Goal: Task Accomplishment & Management: Check status

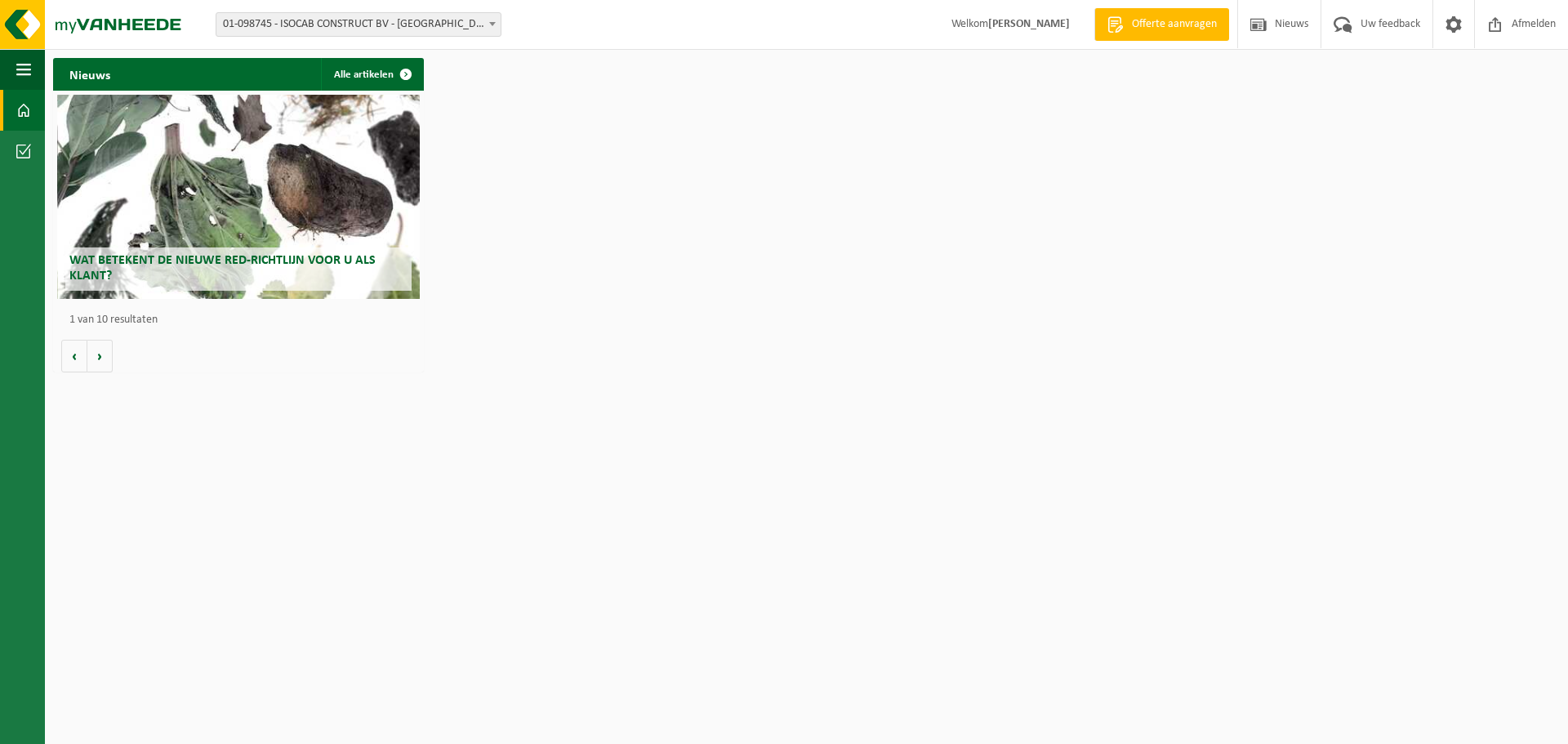
click at [440, 17] on span "01-098745 - ISOCAB CONSTRUCT BV - [GEOGRAPHIC_DATA]" at bounding box center [359, 24] width 285 height 23
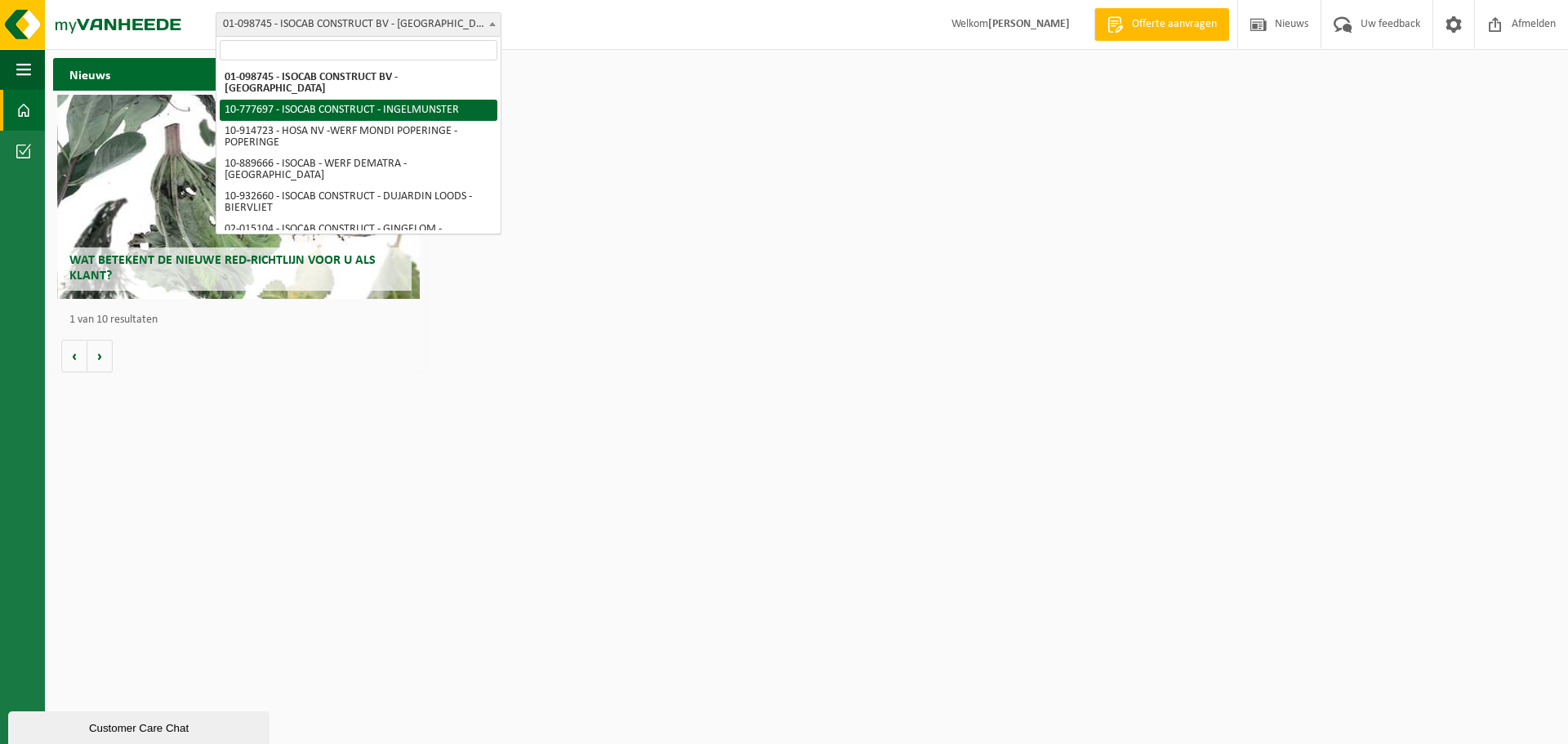
select select "24712"
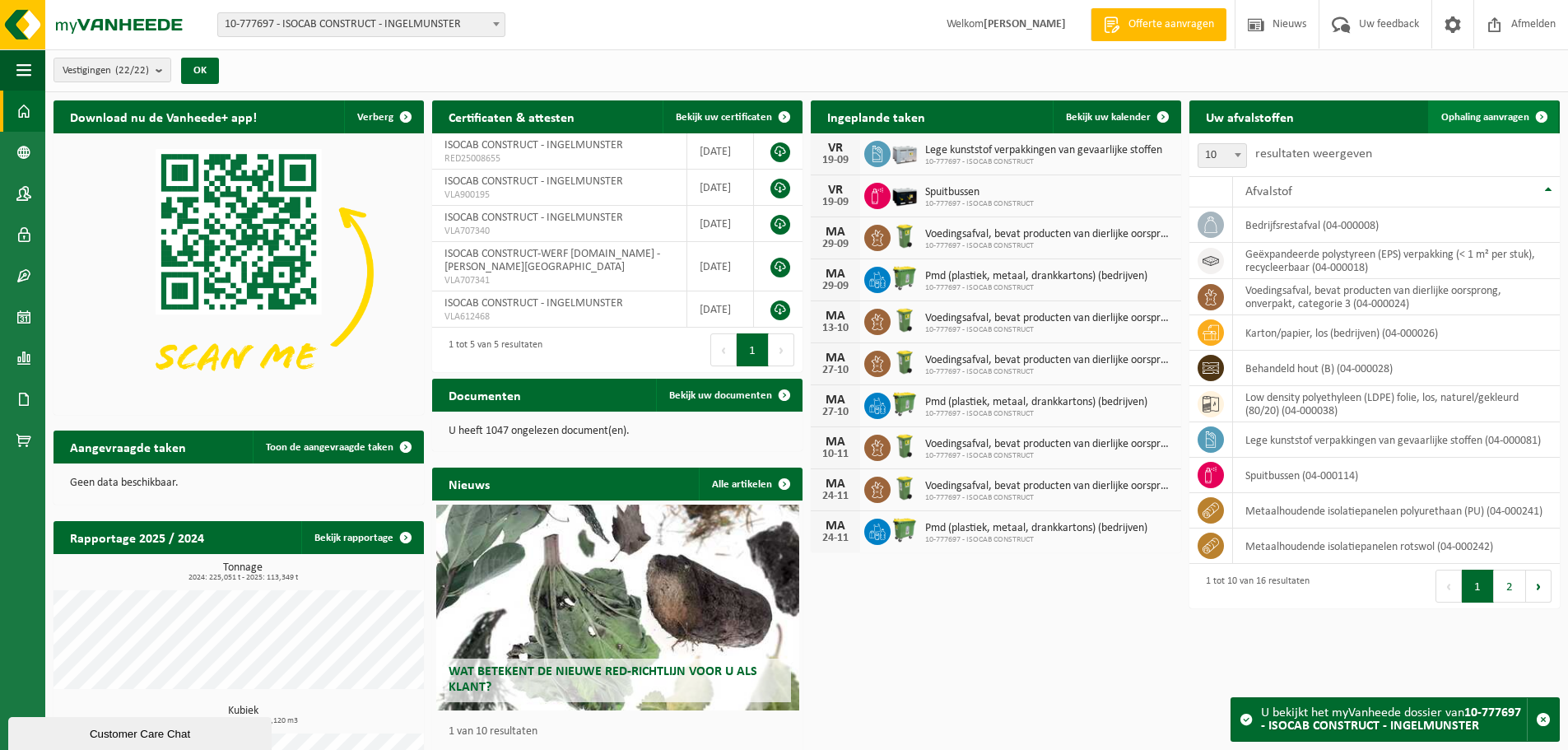
click at [1475, 128] on link "Ophaling aanvragen" at bounding box center [1493, 117] width 131 height 33
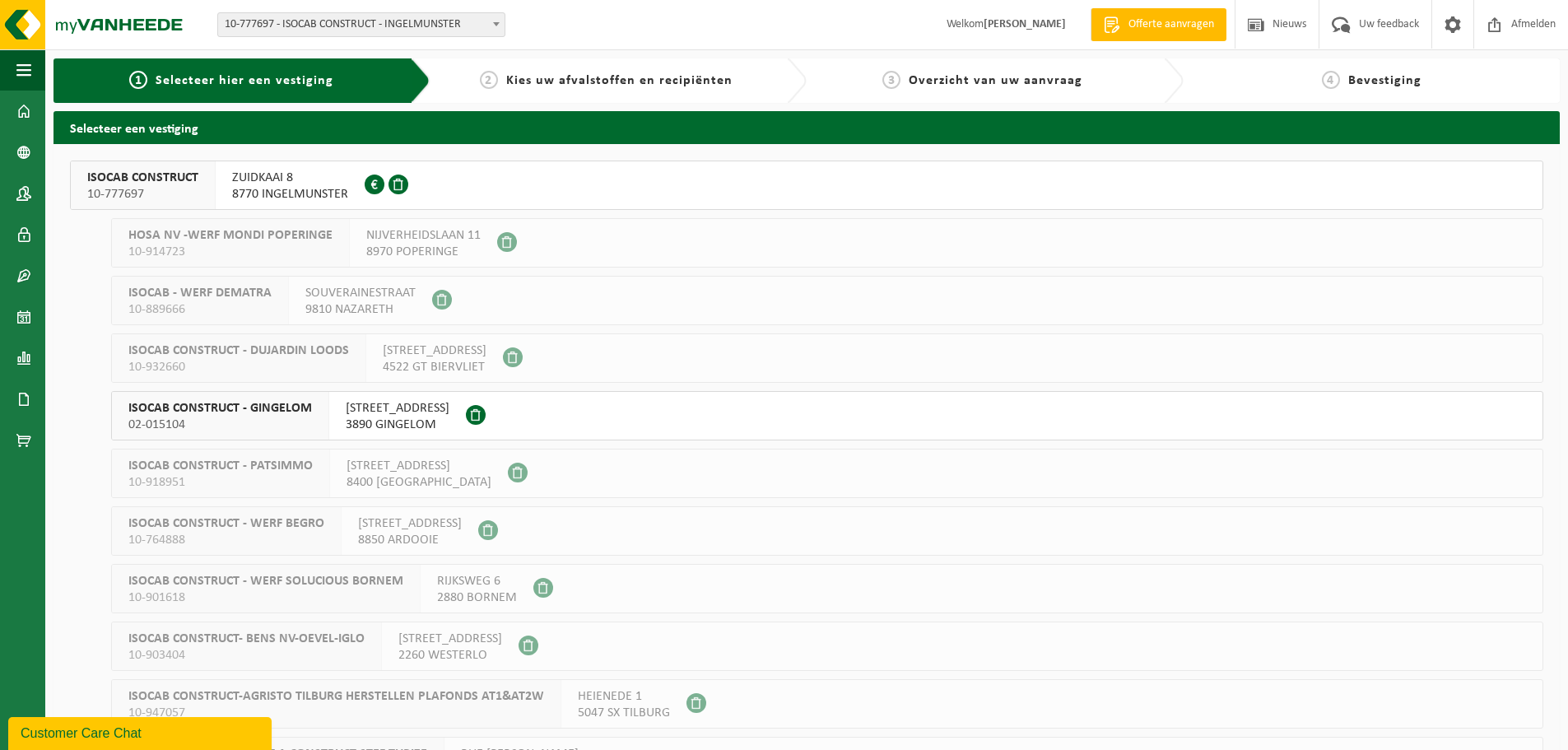
click at [311, 181] on span "ZUIDKAAI 8" at bounding box center [290, 177] width 117 height 17
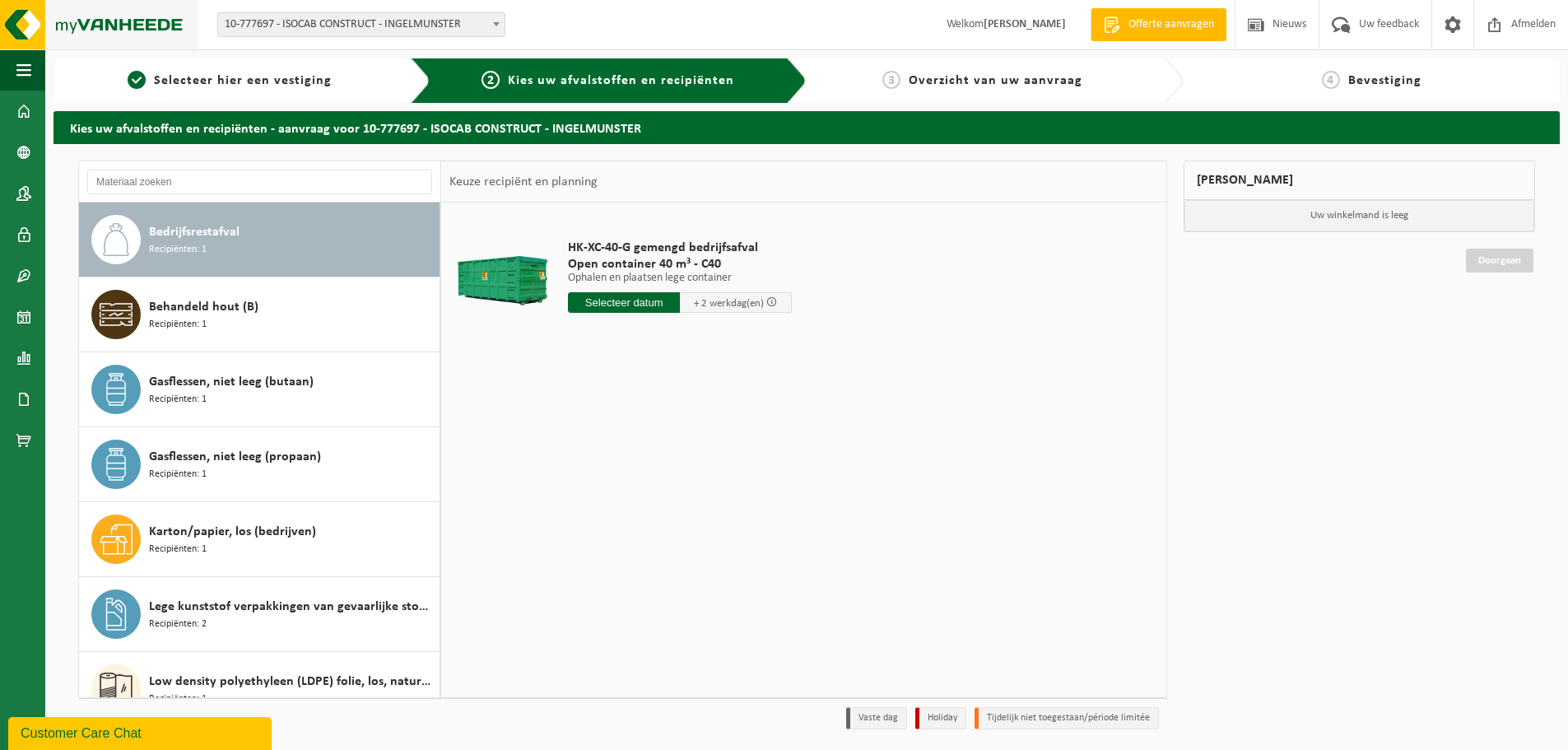
click at [22, 29] on img at bounding box center [99, 25] width 197 height 50
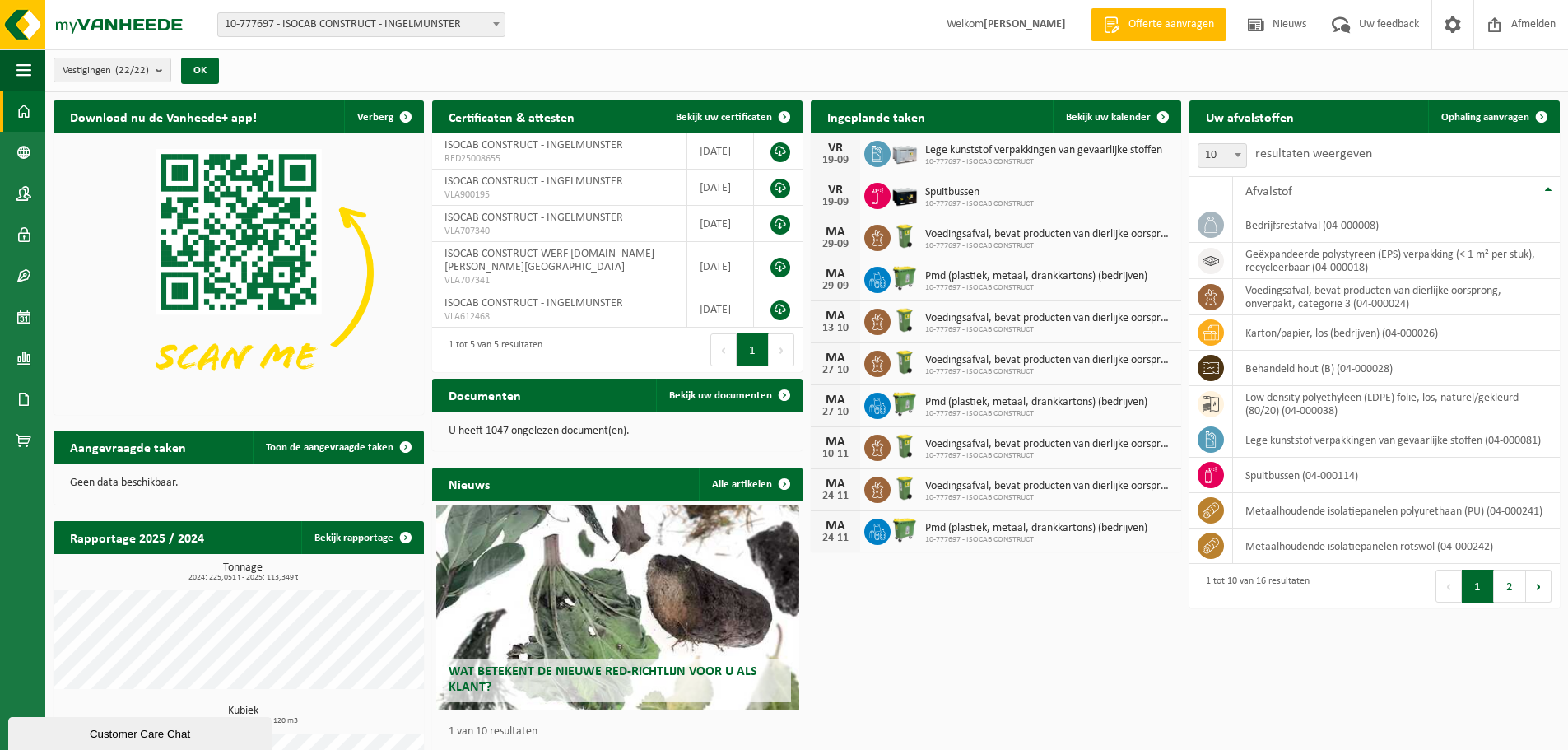
click at [21, 116] on span at bounding box center [24, 111] width 15 height 41
click at [361, 451] on span "Toon de aangevraagde taken" at bounding box center [330, 447] width 128 height 11
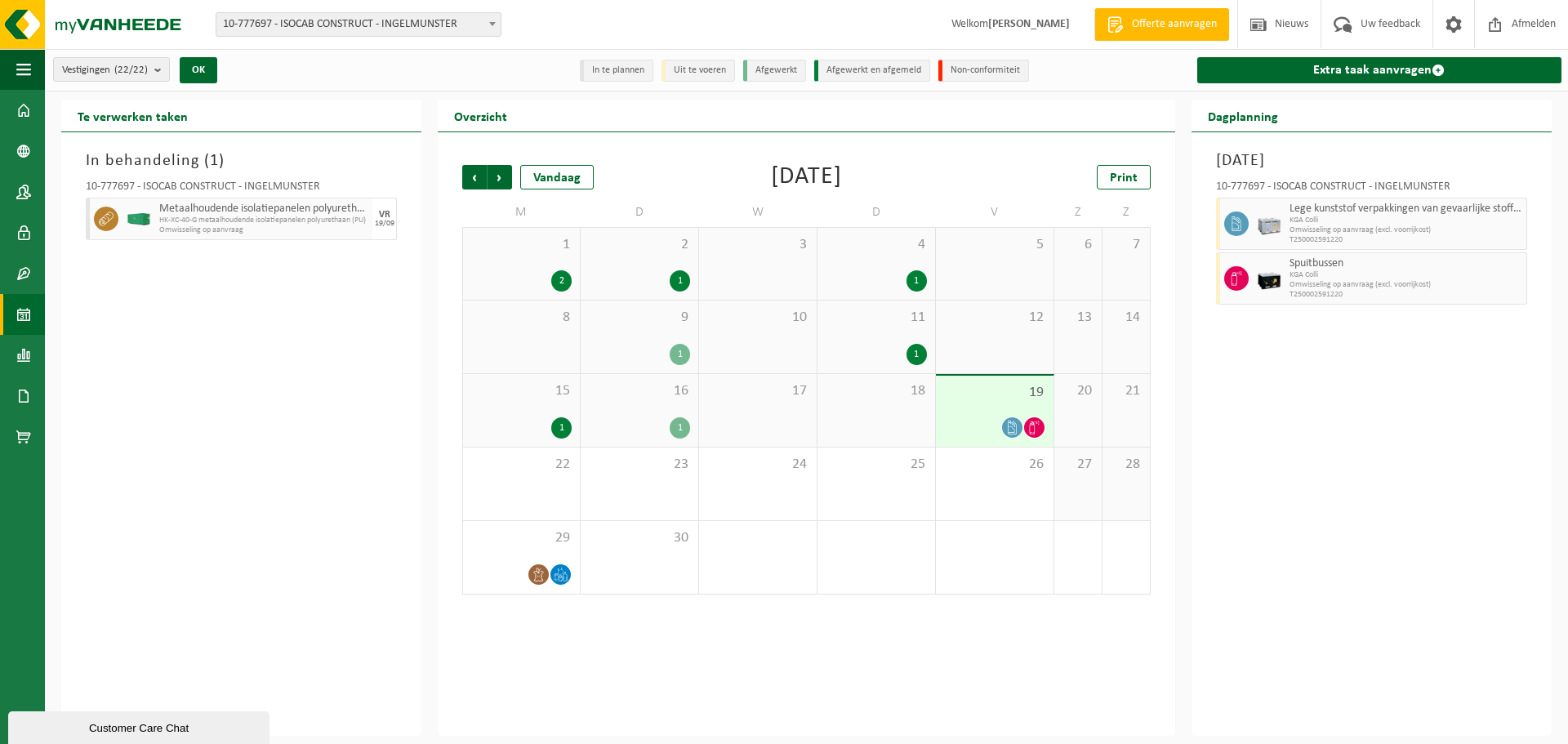
click at [1007, 433] on icon at bounding box center [1012, 428] width 14 height 14
click at [1052, 414] on div "19" at bounding box center [994, 411] width 118 height 71
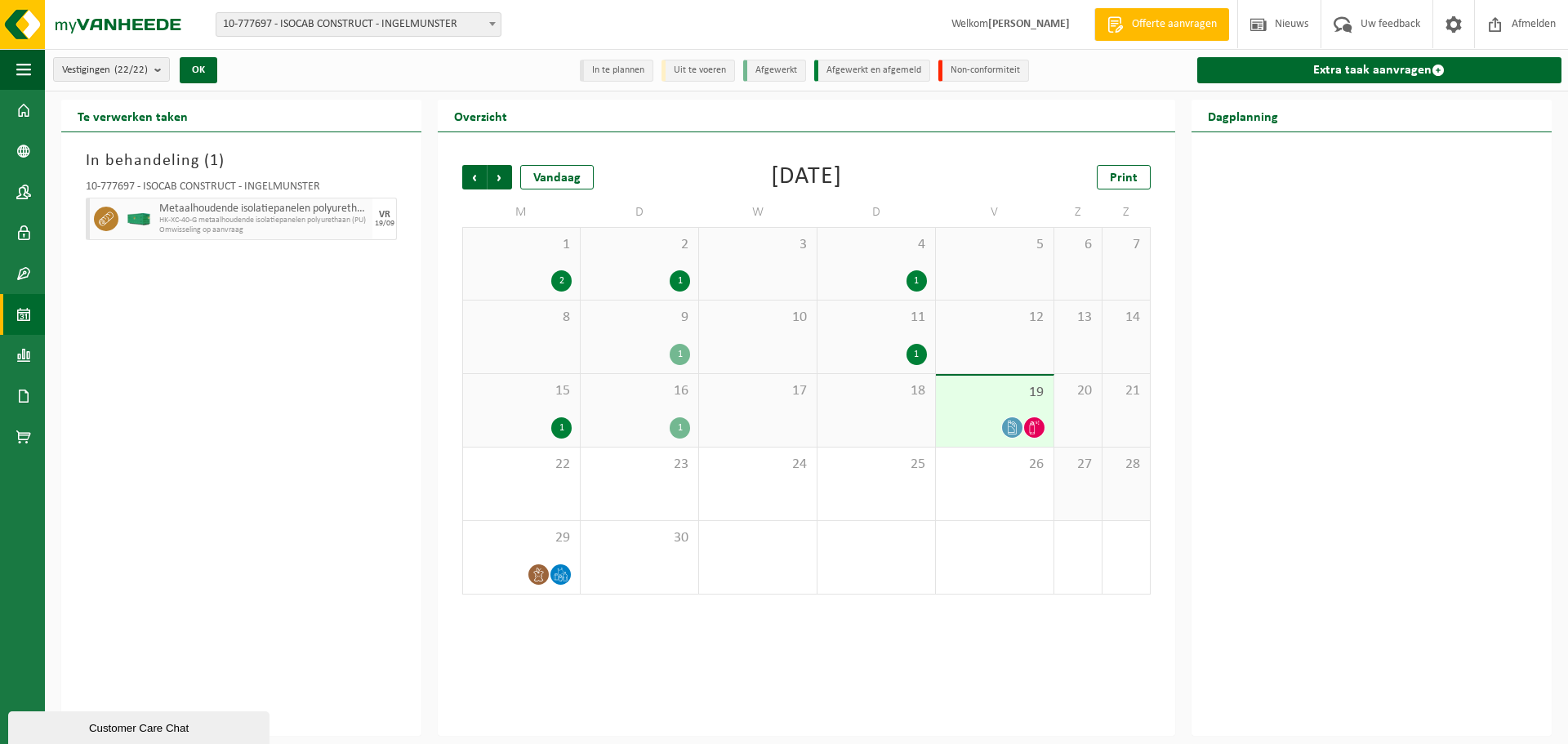
click at [980, 387] on span "19" at bounding box center [994, 392] width 101 height 18
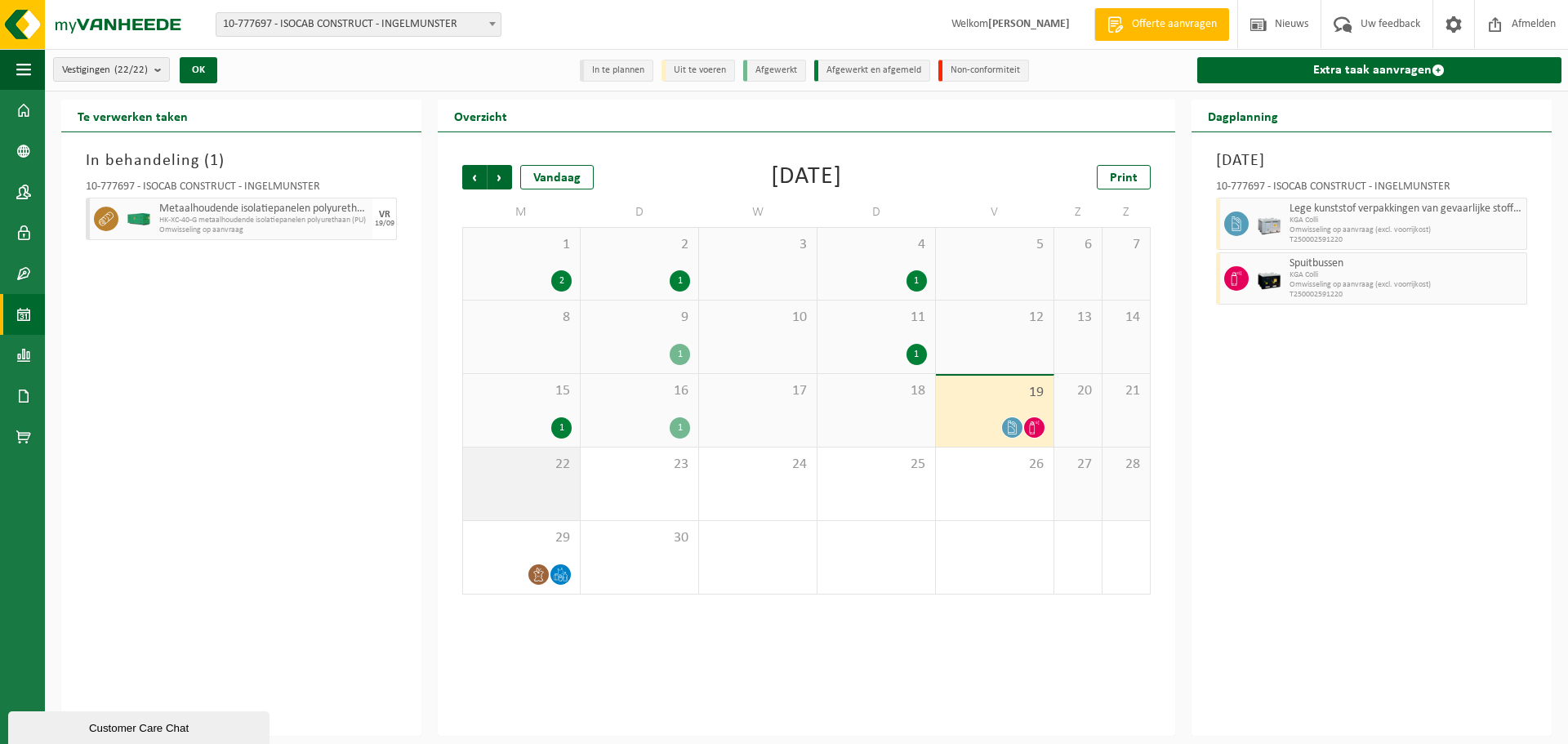
click at [496, 483] on div "22" at bounding box center [522, 484] width 117 height 73
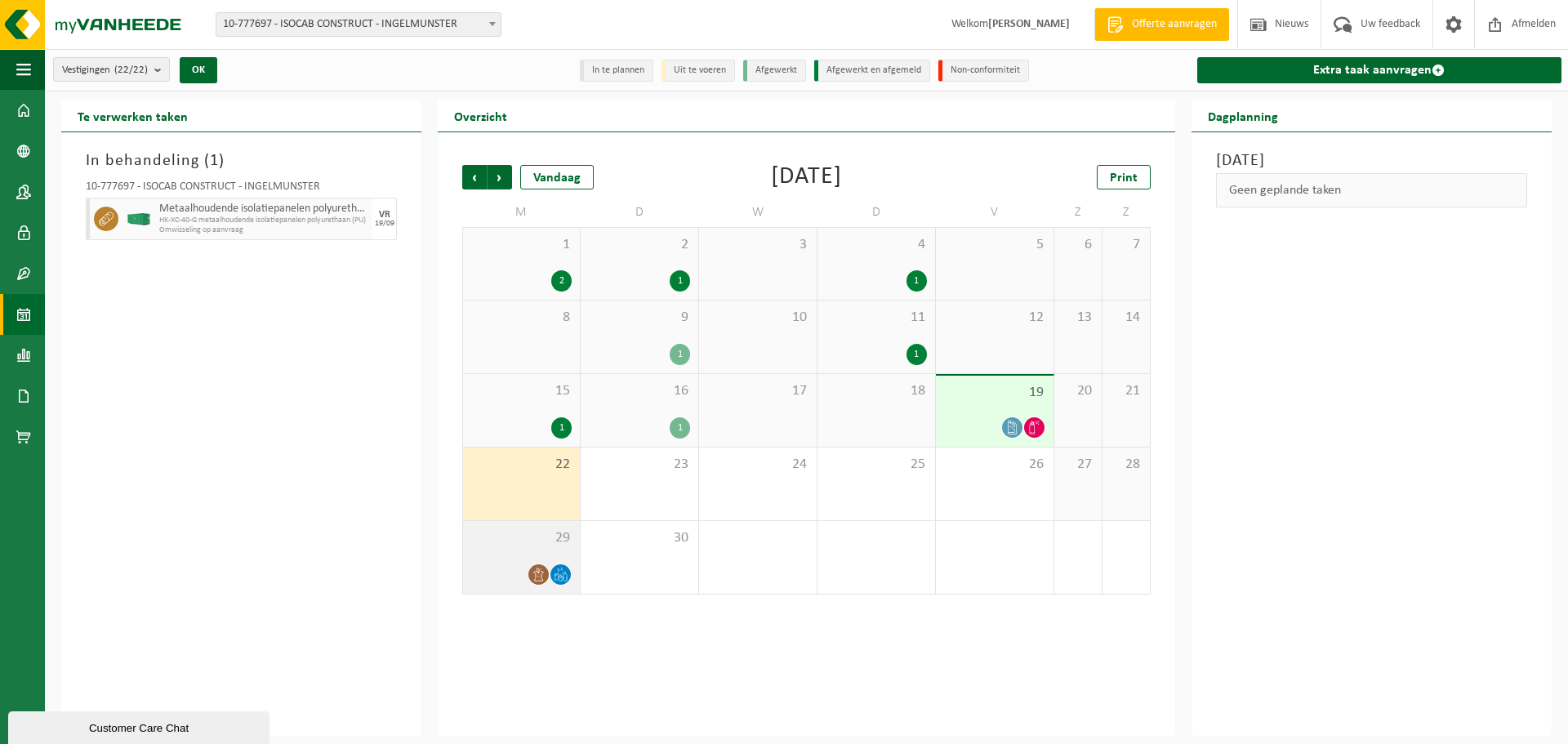
drag, startPoint x: 489, startPoint y: 559, endPoint x: 500, endPoint y: 570, distance: 15.6
click at [492, 559] on div "29" at bounding box center [522, 557] width 117 height 73
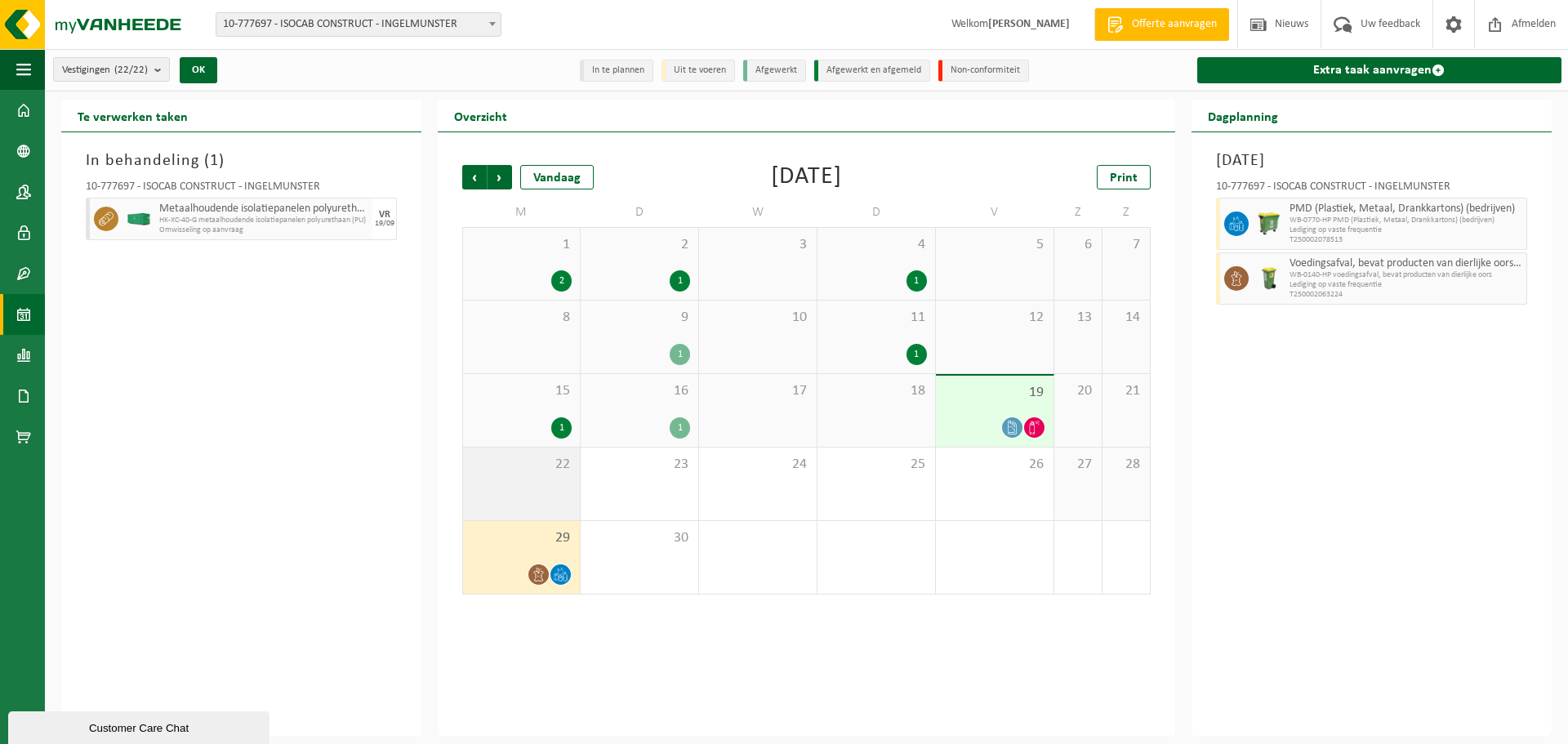
click at [510, 484] on div "22" at bounding box center [522, 484] width 117 height 73
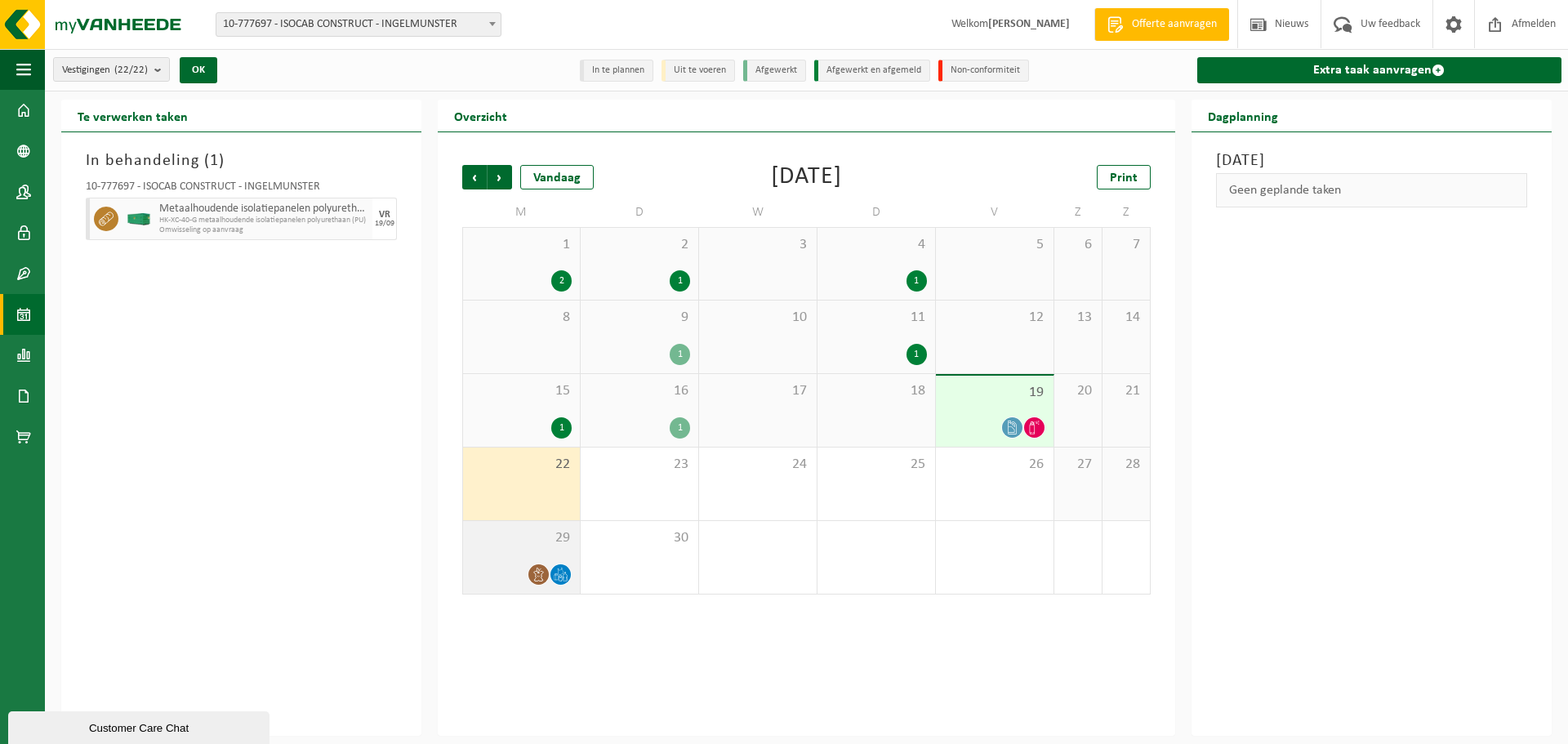
click at [520, 546] on div "29" at bounding box center [522, 557] width 117 height 73
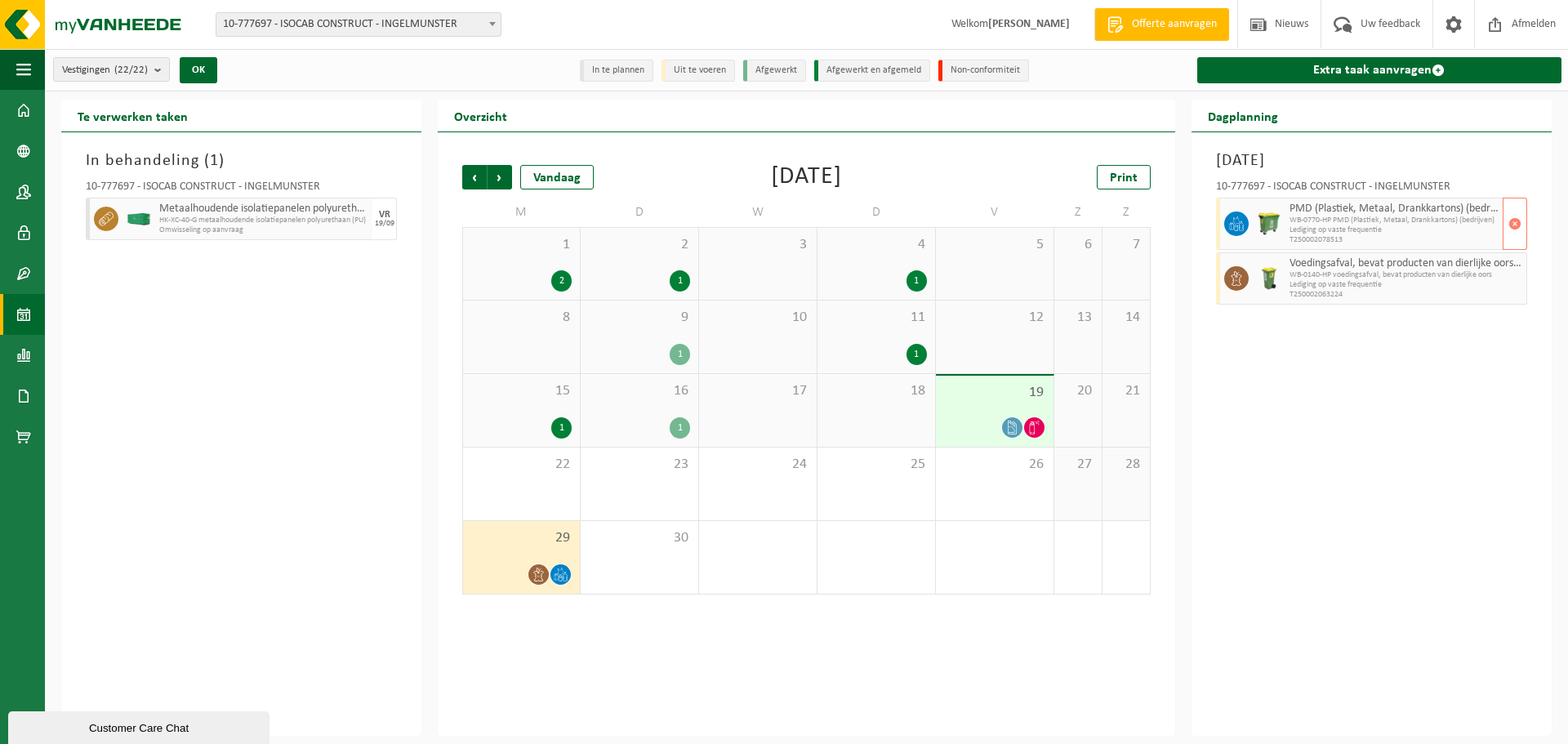
drag, startPoint x: 1294, startPoint y: 211, endPoint x: 1361, endPoint y: 217, distance: 67.3
click at [1339, 215] on div "PMD (Plastiek, Metaal, Drankkartons) (bedrijven) WB-0770-HP PMD (Plastiek, Meta…" at bounding box center [1394, 223] width 217 height 52
click at [506, 171] on span "Volgende" at bounding box center [499, 177] width 25 height 25
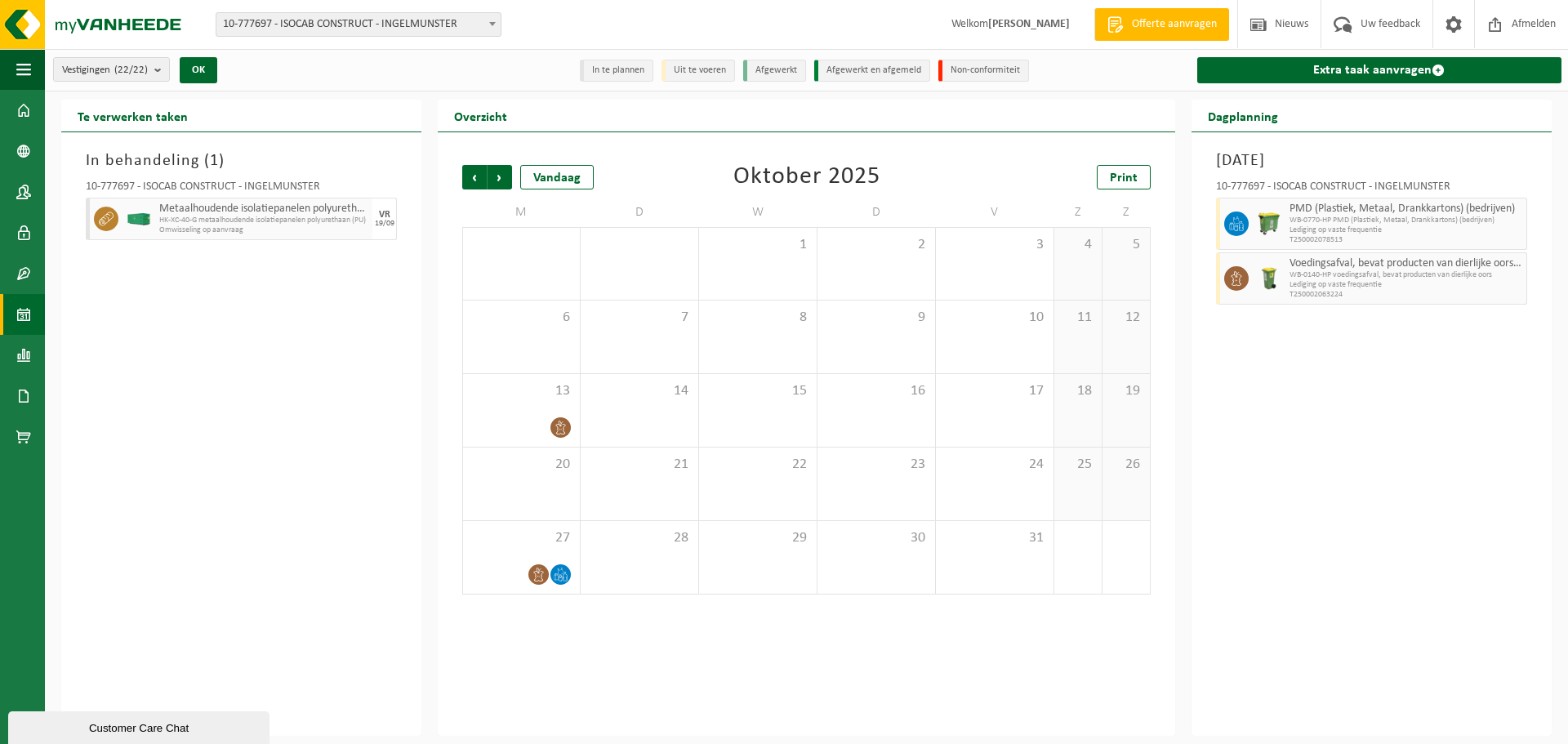
click at [1454, 497] on div "[DATE] 10-777697 - ISOCAB CONSTRUCT - INGELMUNSTER PMD (Plastiek, Metaal, Drank…" at bounding box center [1371, 434] width 360 height 604
